Goal: Task Accomplishment & Management: Use online tool/utility

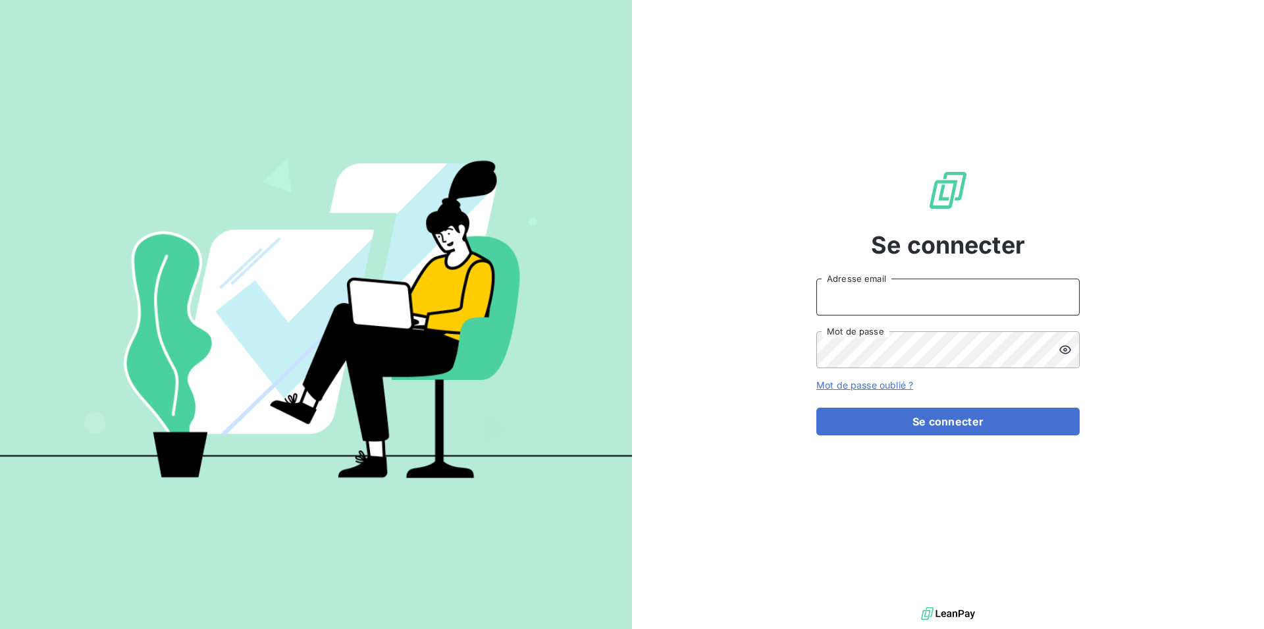
click at [832, 299] on input "Adresse email" at bounding box center [947, 296] width 263 height 37
type input "[EMAIL_ADDRESS][DOMAIN_NAME]"
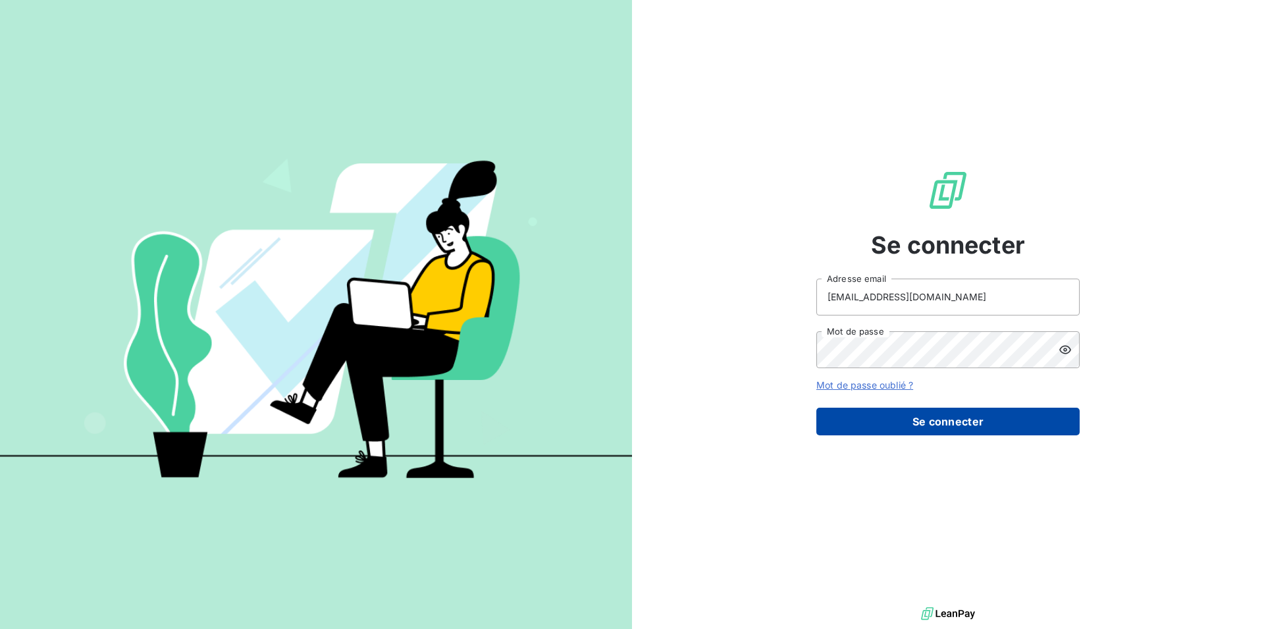
click at [967, 413] on button "Se connecter" at bounding box center [947, 421] width 263 height 28
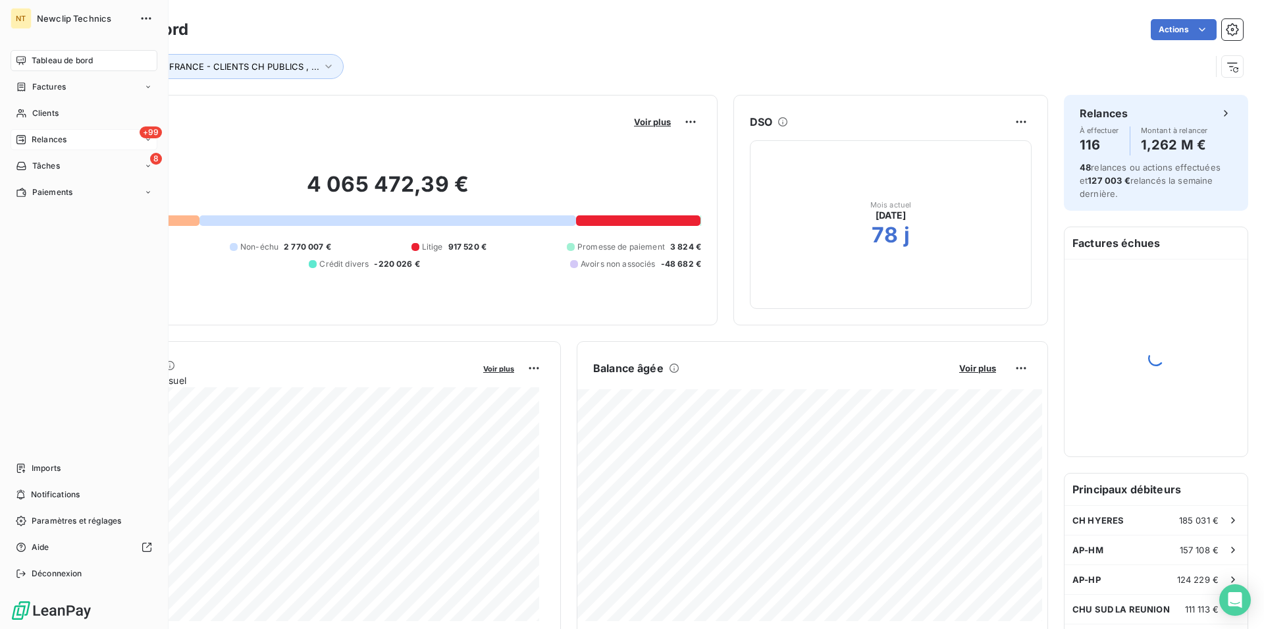
click at [53, 139] on span "Relances" at bounding box center [49, 140] width 35 height 12
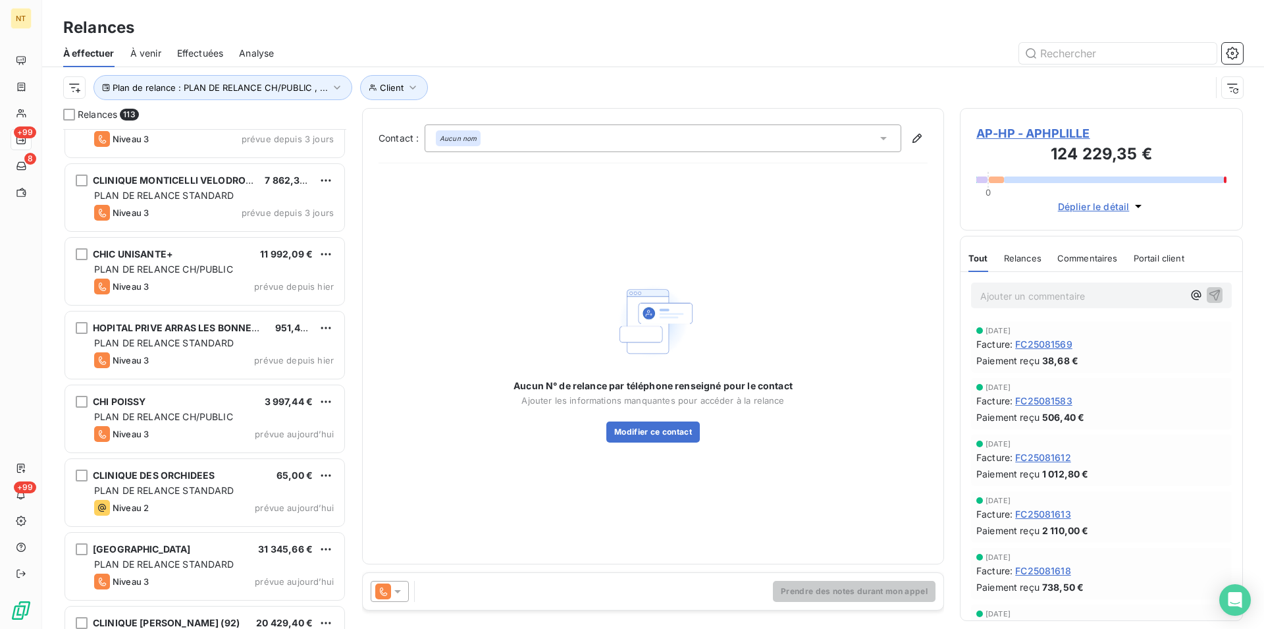
scroll to position [7831, 0]
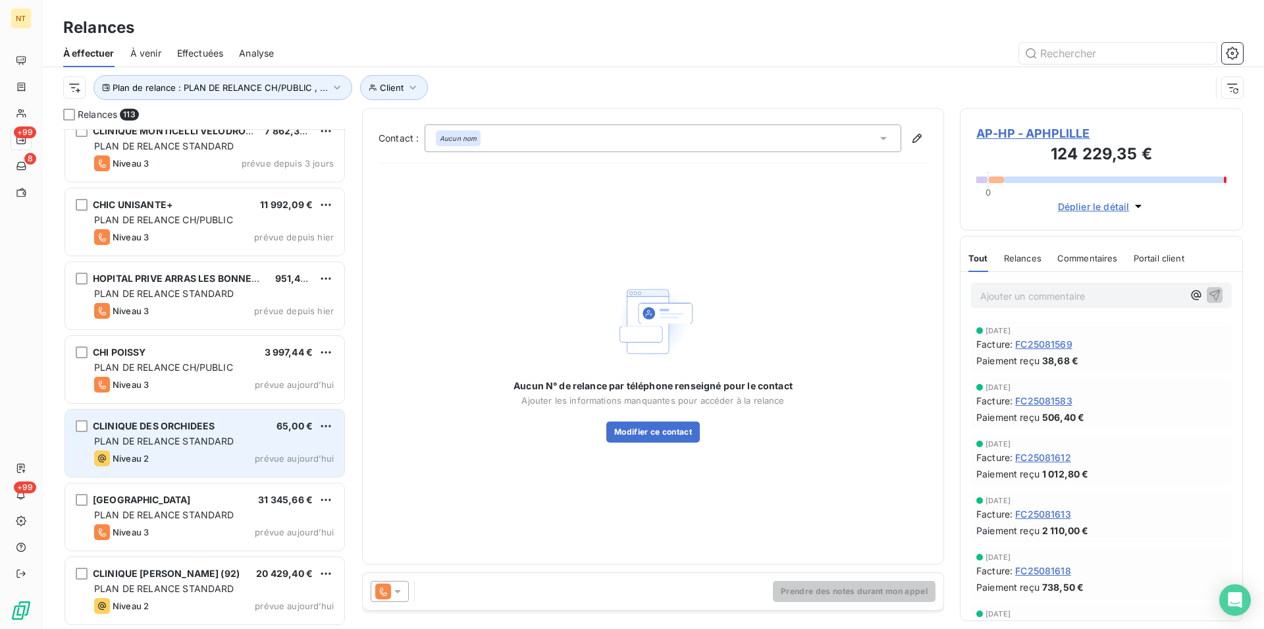
click at [201, 456] on div "Niveau 2 prévue aujourd’hui" at bounding box center [214, 458] width 240 height 16
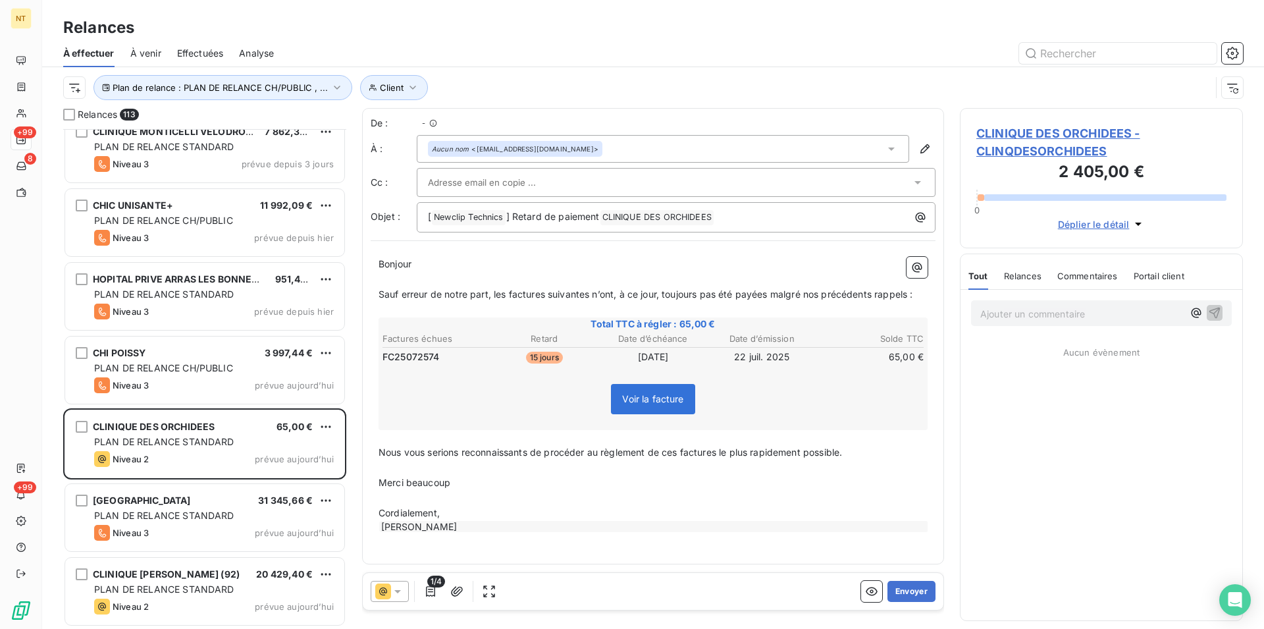
scroll to position [488, 272]
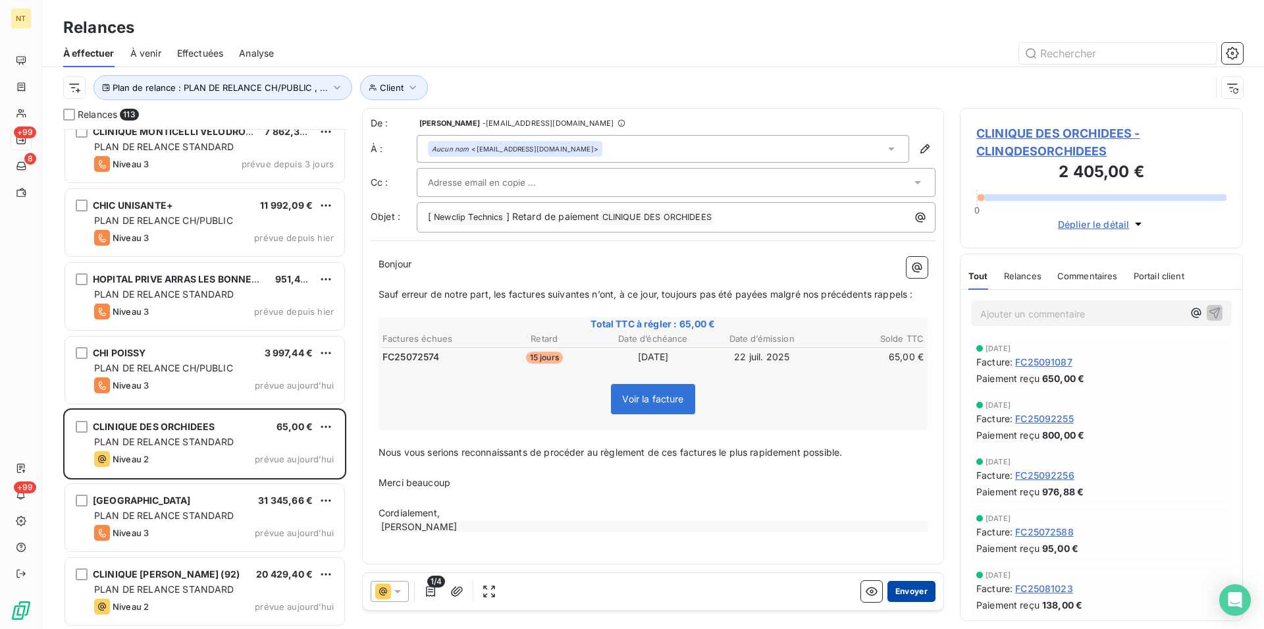
click at [891, 582] on button "Envoyer" at bounding box center [911, 591] width 48 height 21
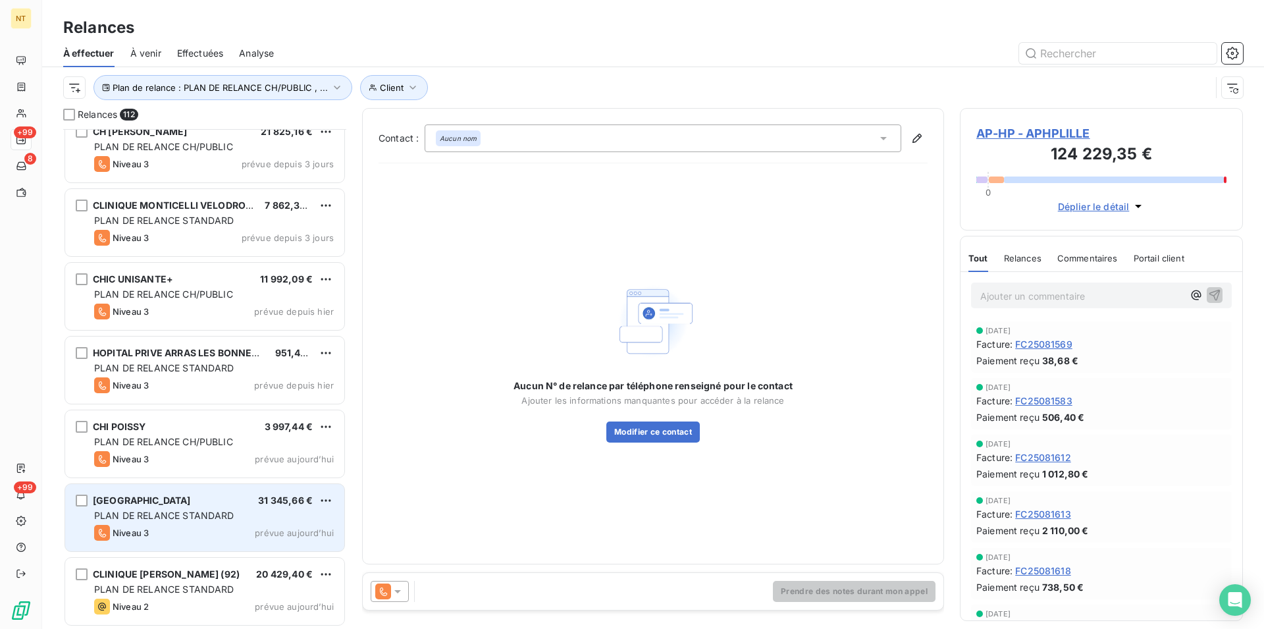
scroll to position [7757, 0]
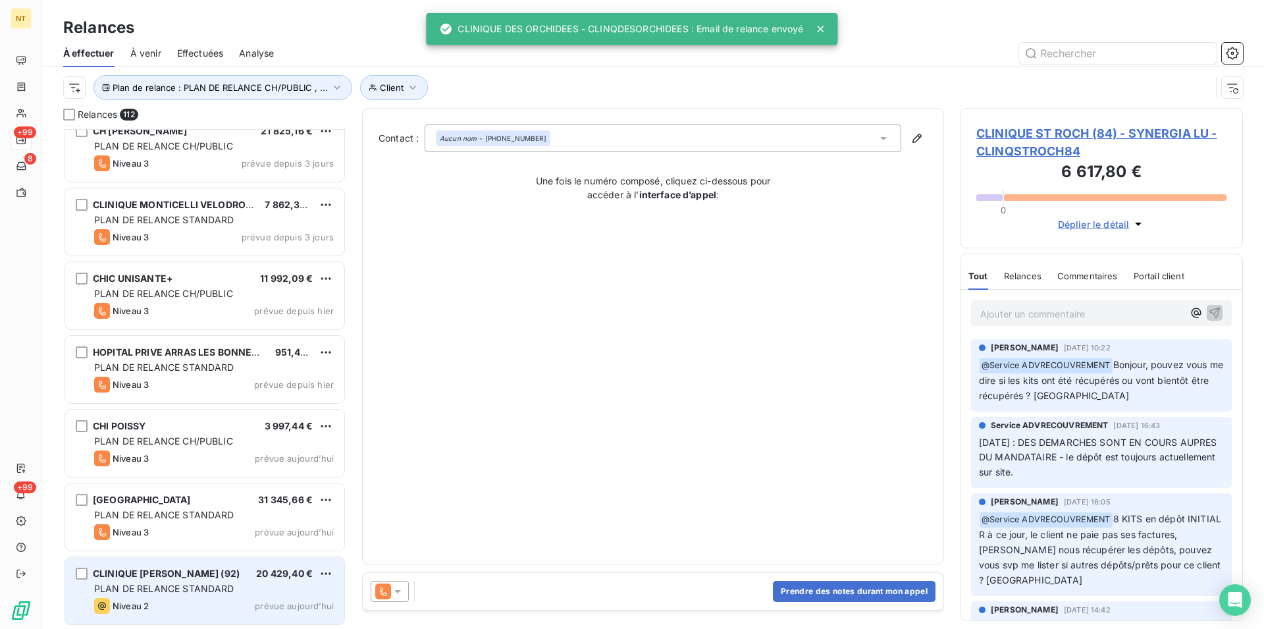
click at [174, 590] on span "PLAN DE RELANCE STANDARD" at bounding box center [164, 587] width 140 height 11
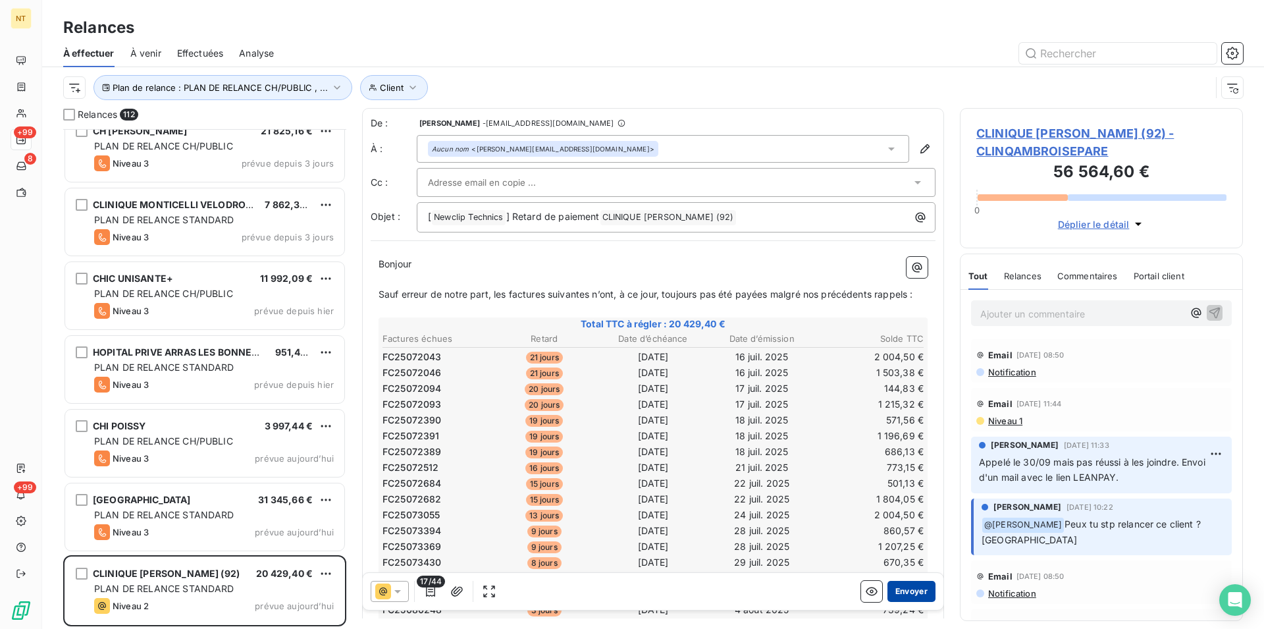
click at [892, 594] on button "Envoyer" at bounding box center [911, 591] width 48 height 21
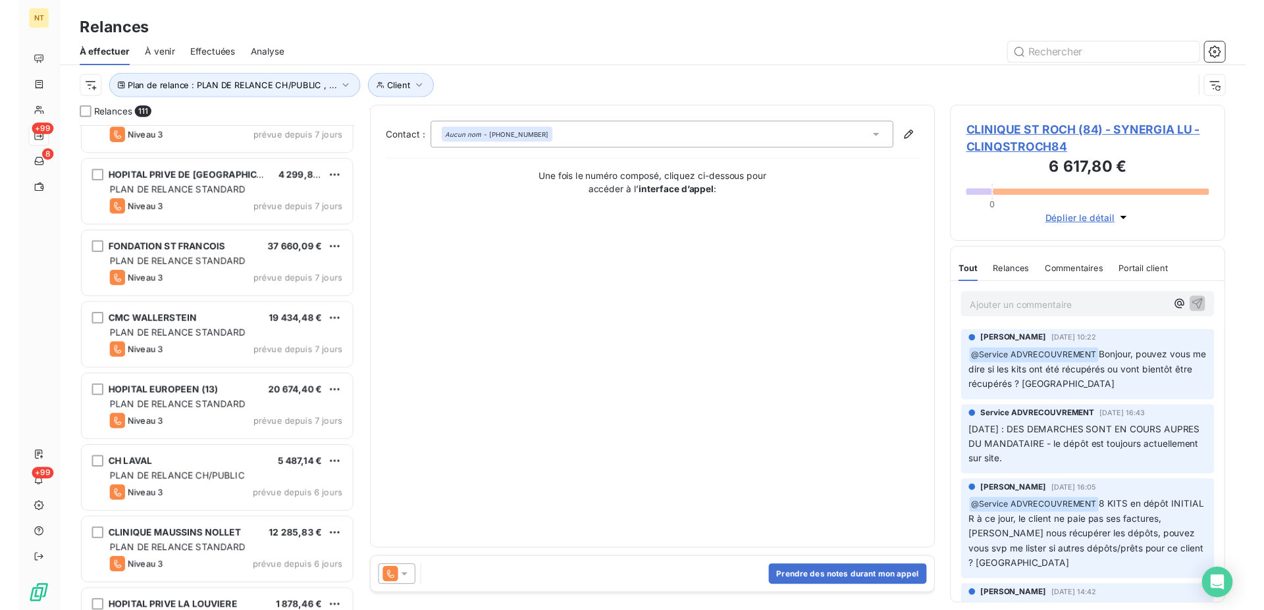
scroll to position [470, 272]
